Goal: Use online tool/utility: Use online tool/utility

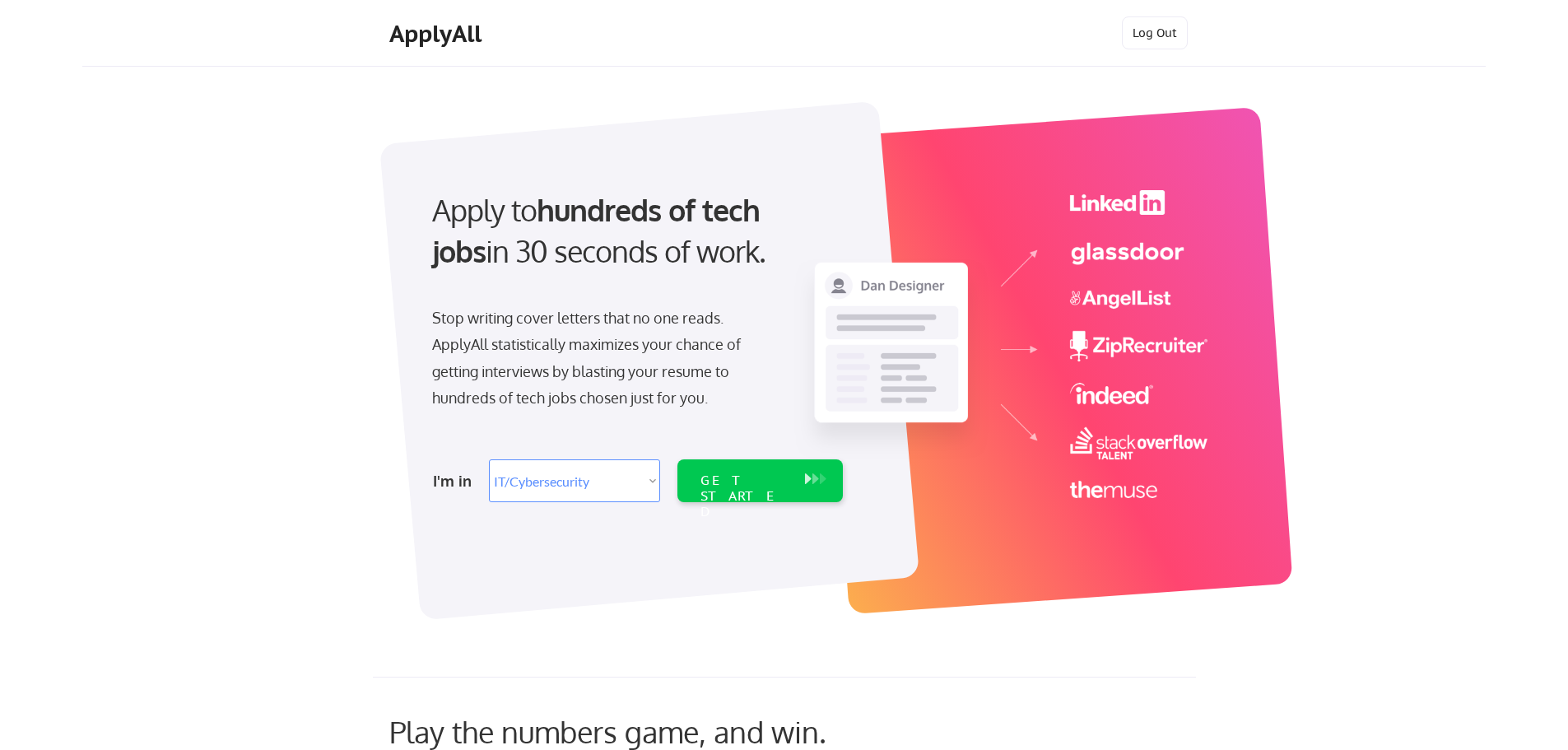
select select ""it_security""
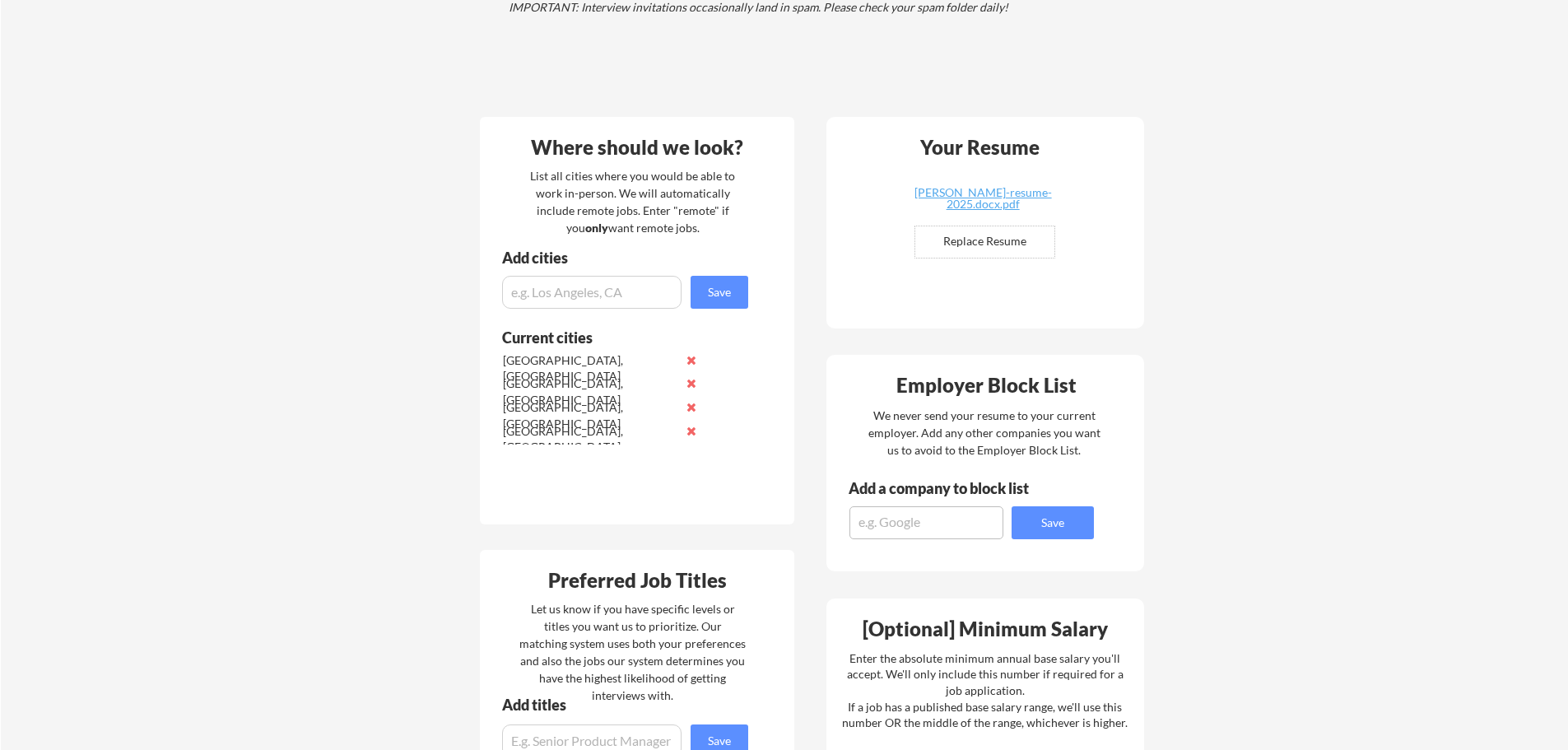
scroll to position [329, 0]
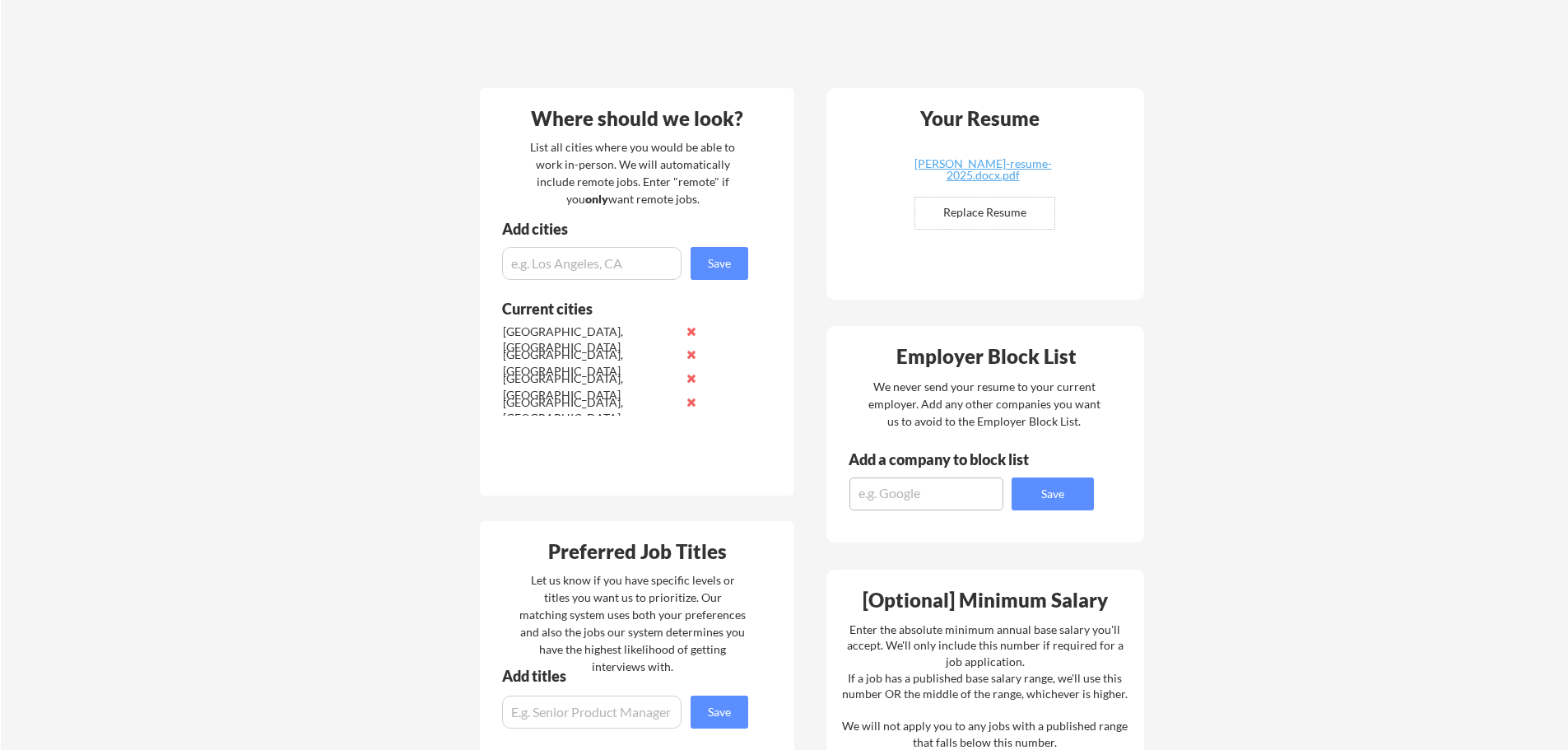
click at [1010, 214] on input "file" at bounding box center [985, 213] width 139 height 32
type input "C:\fakepath\Wilson_Walter_Resume2025.pdf"
